Goal: Book appointment/travel/reservation

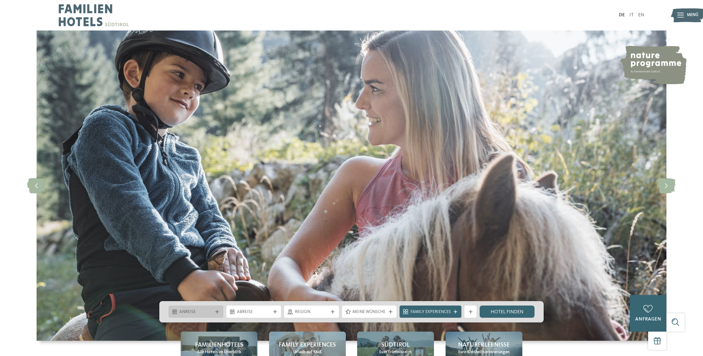
click at [216, 314] on div "Anreise" at bounding box center [195, 311] width 55 height 12
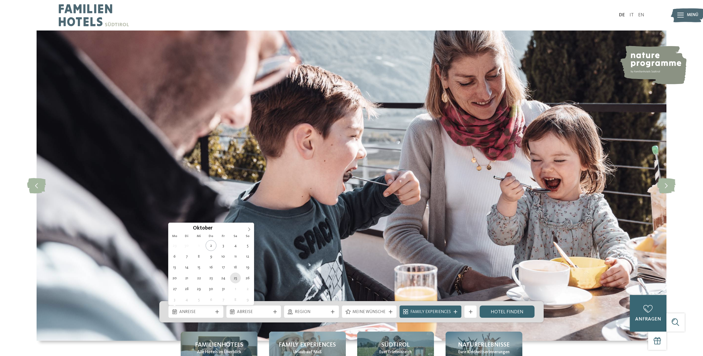
type div "25.10.2025"
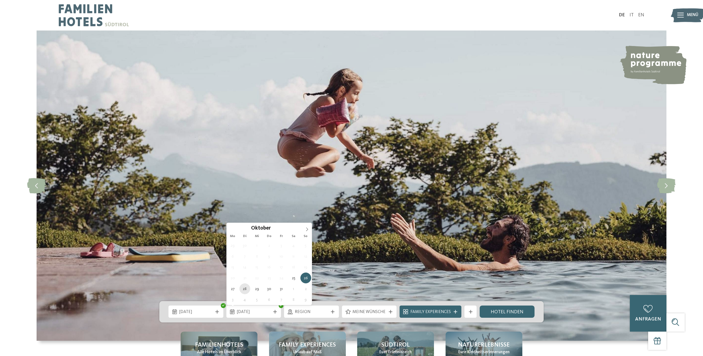
type div "28.10.2025"
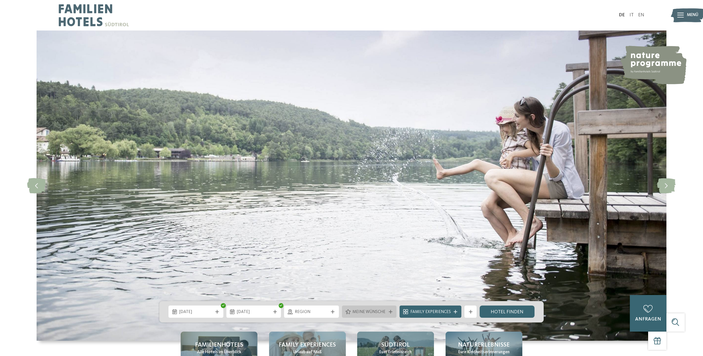
click at [384, 311] on span "Meine Wünsche" at bounding box center [369, 312] width 34 height 6
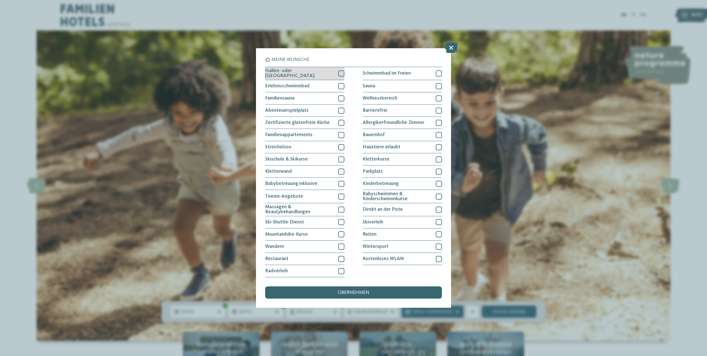
click at [338, 73] on div at bounding box center [341, 73] width 6 height 6
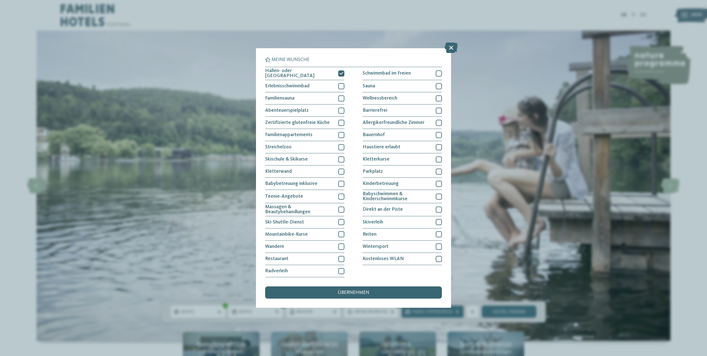
click at [372, 291] on div "übernehmen" at bounding box center [353, 292] width 177 height 12
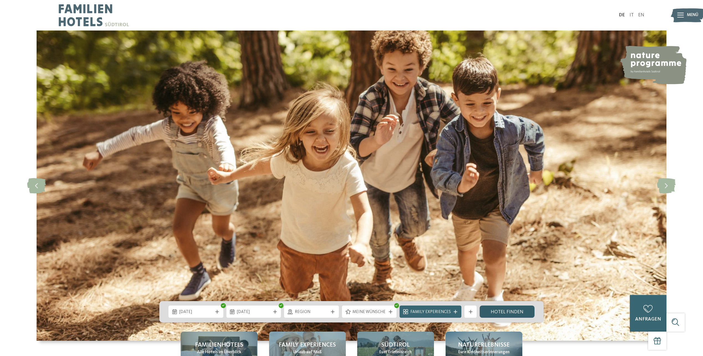
click at [493, 312] on link "Hotel finden" at bounding box center [506, 311] width 55 height 12
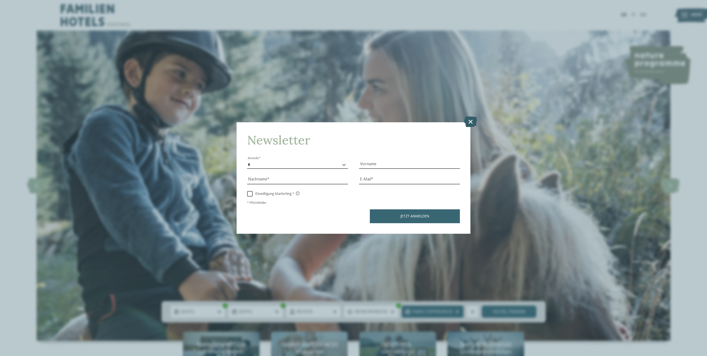
click at [471, 122] on icon at bounding box center [470, 121] width 13 height 11
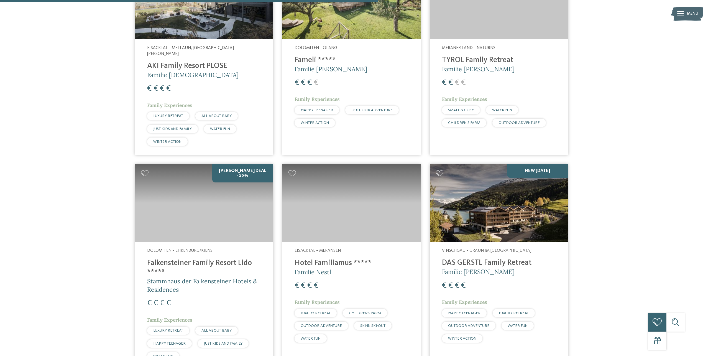
scroll to position [701, 0]
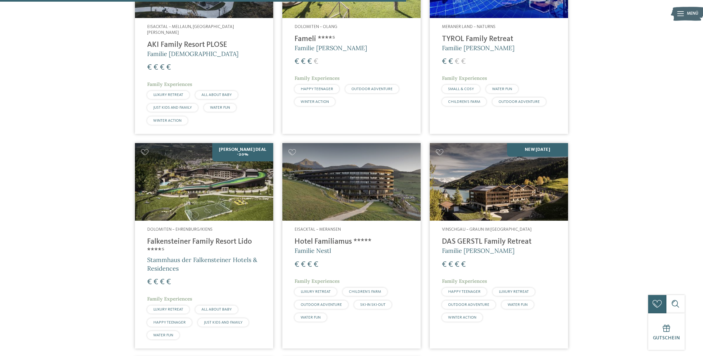
click at [498, 237] on h4 "DAS GERSTL Family Retreat" at bounding box center [499, 241] width 114 height 9
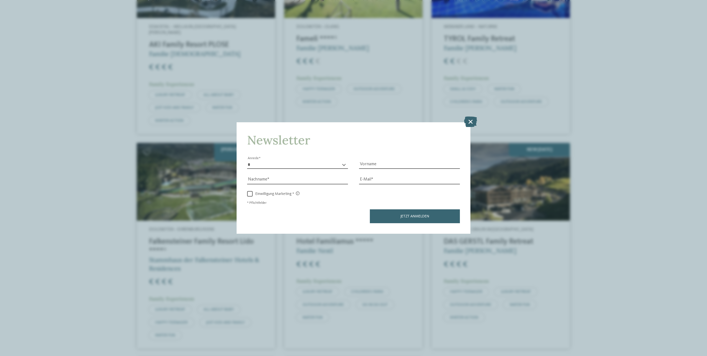
click at [472, 122] on icon at bounding box center [470, 121] width 13 height 11
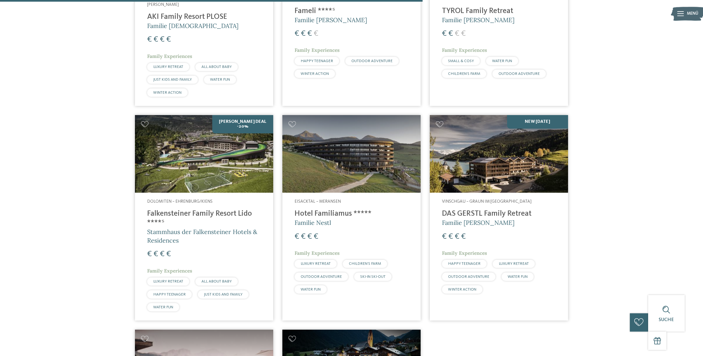
scroll to position [729, 0]
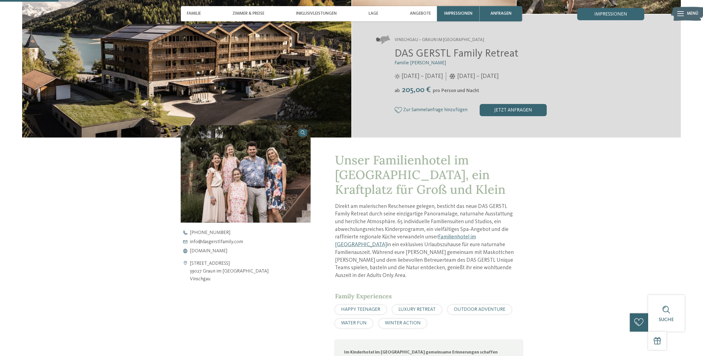
scroll to position [83, 0]
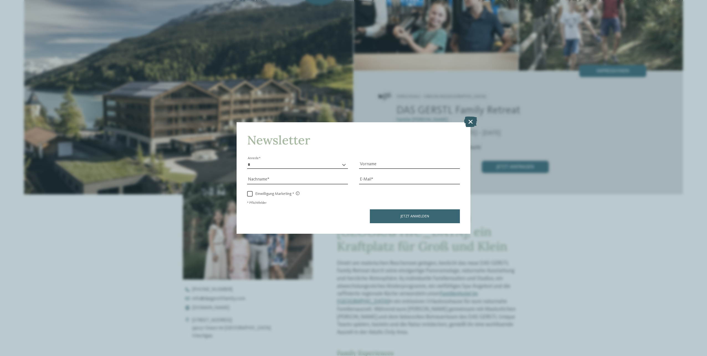
click at [469, 123] on icon at bounding box center [470, 121] width 13 height 11
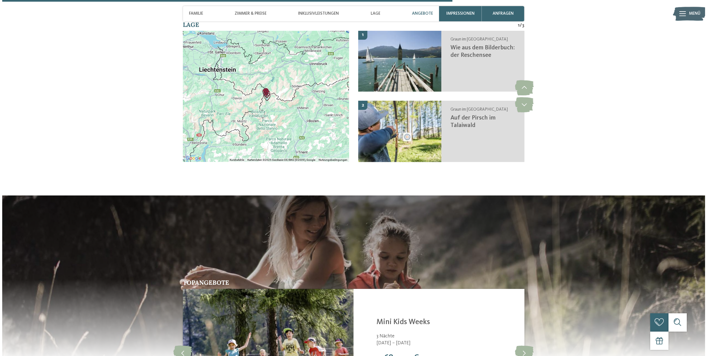
scroll to position [1246, 0]
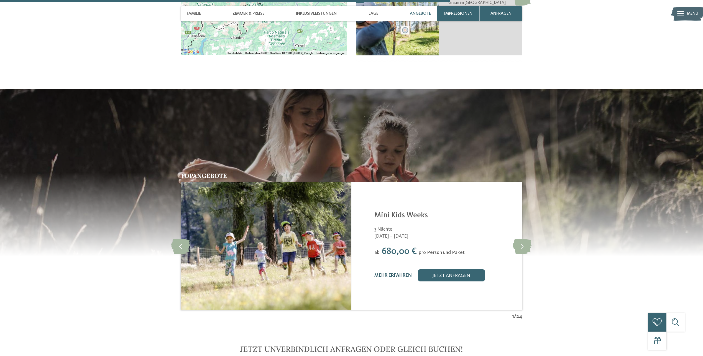
click at [408, 273] on link "mehr erfahren" at bounding box center [392, 275] width 37 height 5
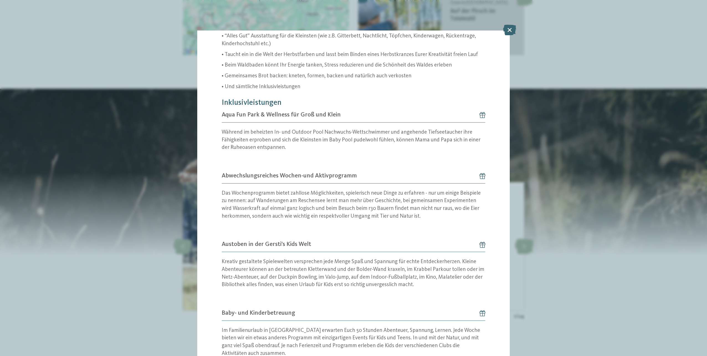
scroll to position [345, 0]
